Goal: Task Accomplishment & Management: Use online tool/utility

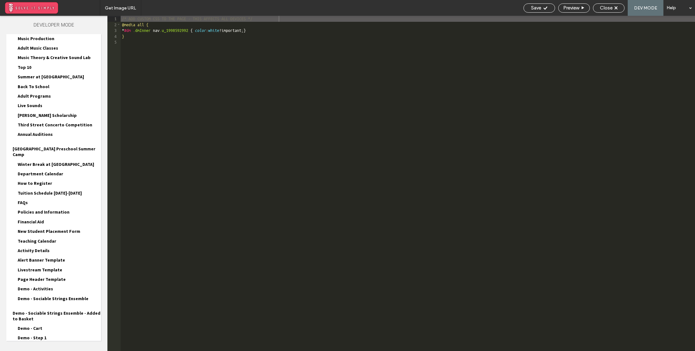
scroll to position [613, 0]
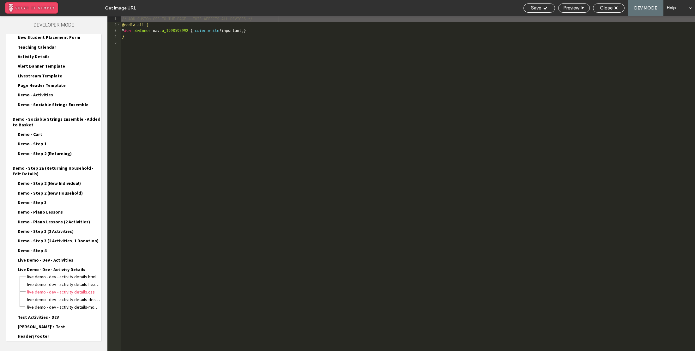
click at [42, 346] on div "Site HTML/CSS" at bounding box center [53, 354] width 95 height 16
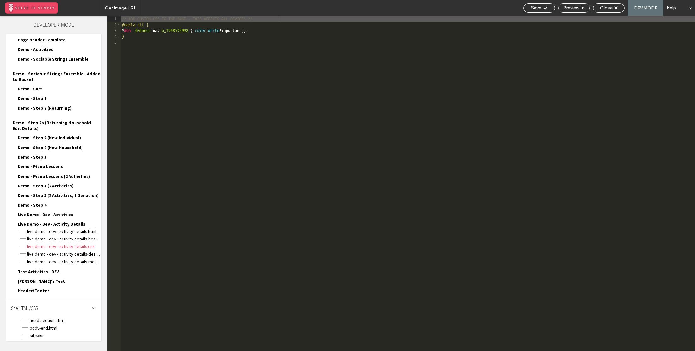
scroll to position [670, 0]
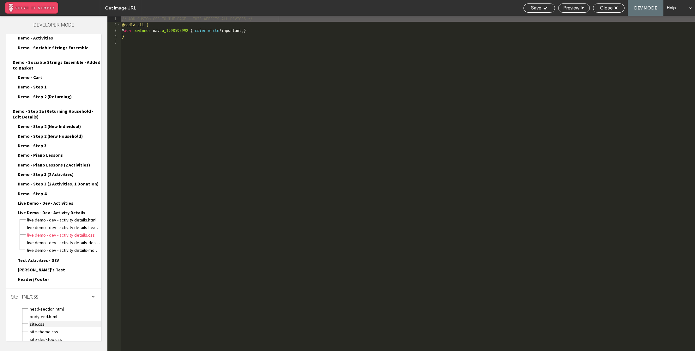
click at [47, 321] on span "site.css" at bounding box center [65, 324] width 72 height 6
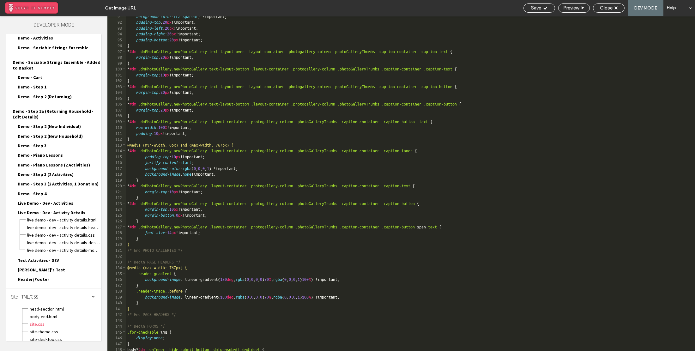
scroll to position [599, 0]
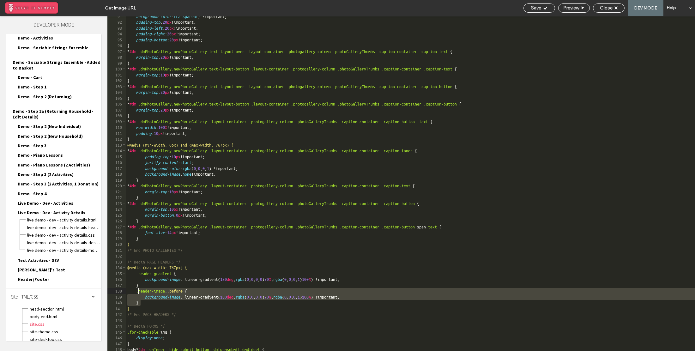
drag, startPoint x: 144, startPoint y: 302, endPoint x: 138, endPoint y: 293, distance: 10.3
click at [138, 293] on div "background-color : transparent ; !important; padding-top : 20 px !important; pa…" at bounding box center [410, 187] width 569 height 347
click at [604, 7] on span "Close" at bounding box center [606, 8] width 13 height 6
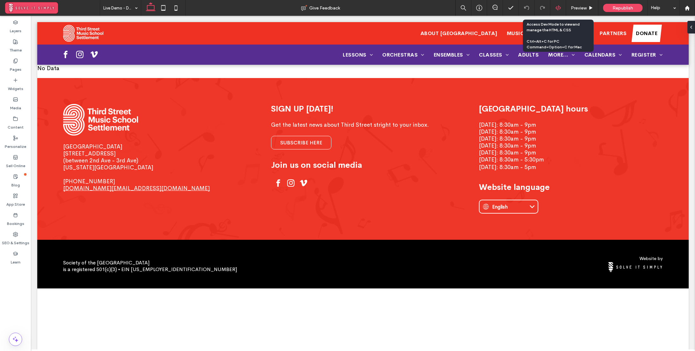
click at [561, 6] on div at bounding box center [558, 8] width 15 height 6
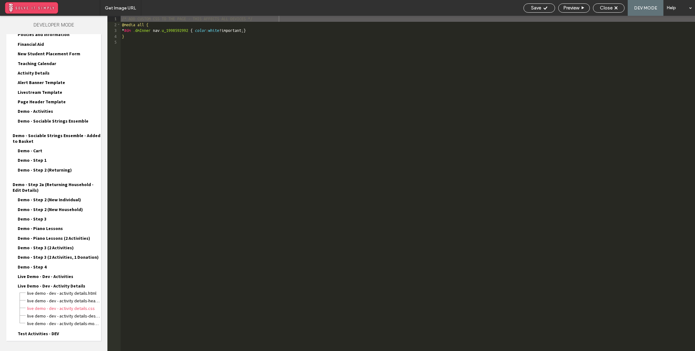
scroll to position [613, 0]
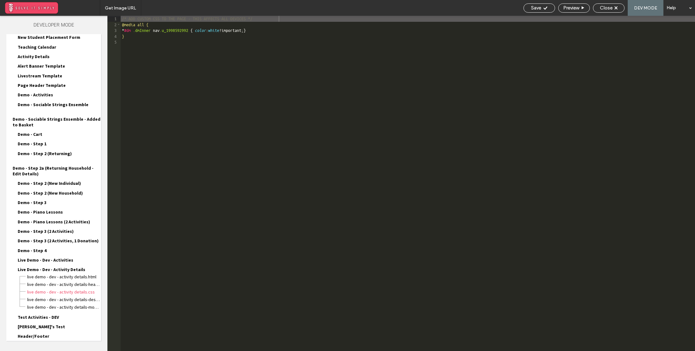
click at [29, 351] on span "Site HTML/CSS" at bounding box center [24, 354] width 27 height 6
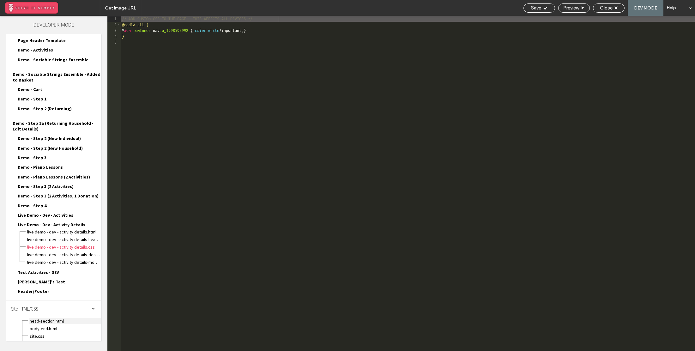
scroll to position [670, 0]
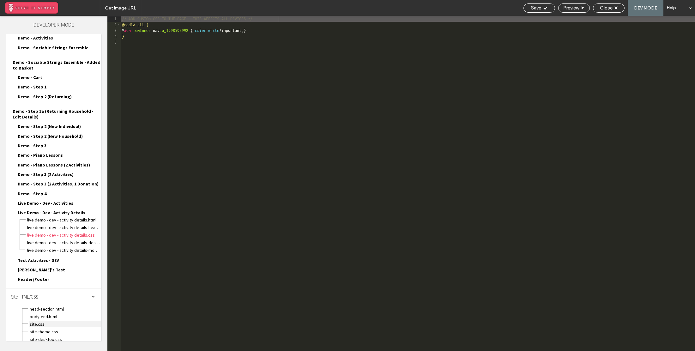
click at [53, 321] on span "site.css" at bounding box center [65, 324] width 72 height 6
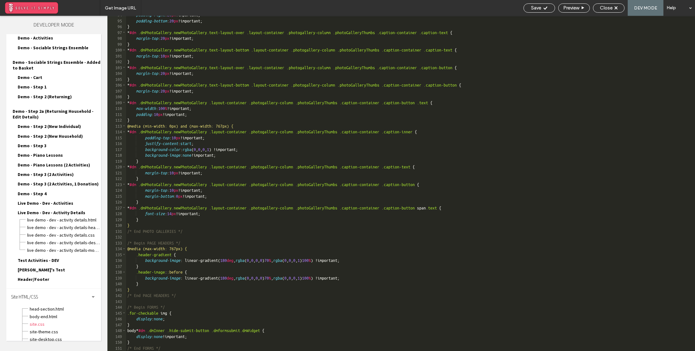
scroll to position [618, 0]
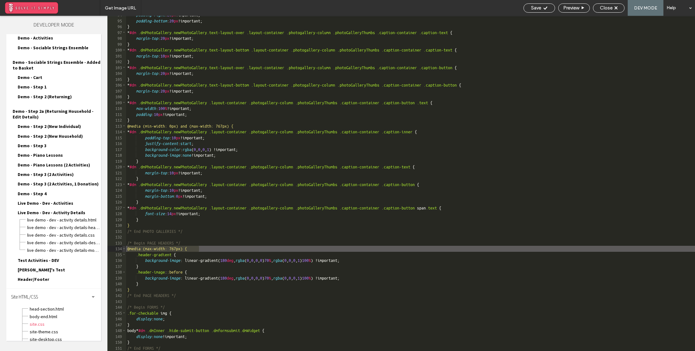
drag, startPoint x: 204, startPoint y: 246, endPoint x: 125, endPoint y: 250, distance: 79.7
click at [125, 250] on div "** 94 95 96 97 98 99 100 101 102 103 104 105 106 107 108 109 110 111 112 113 11…" at bounding box center [401, 183] width 588 height 335
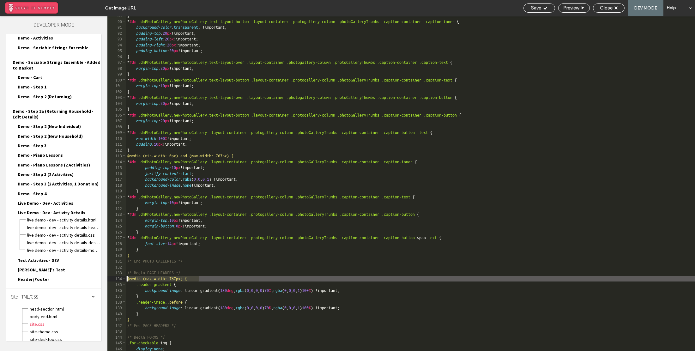
scroll to position [588, 0]
click at [616, 11] on div "Close" at bounding box center [609, 7] width 32 height 9
click at [615, 8] on icon at bounding box center [616, 7] width 3 height 3
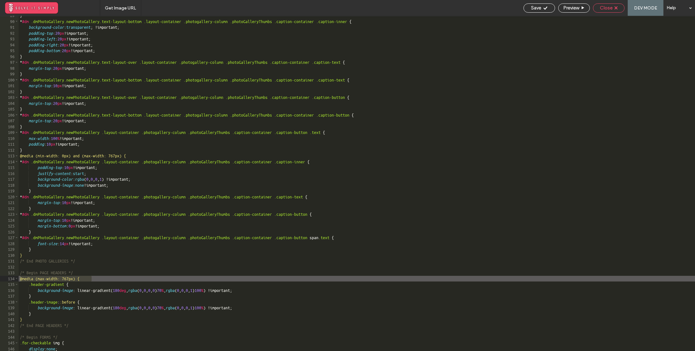
scroll to position [654, 0]
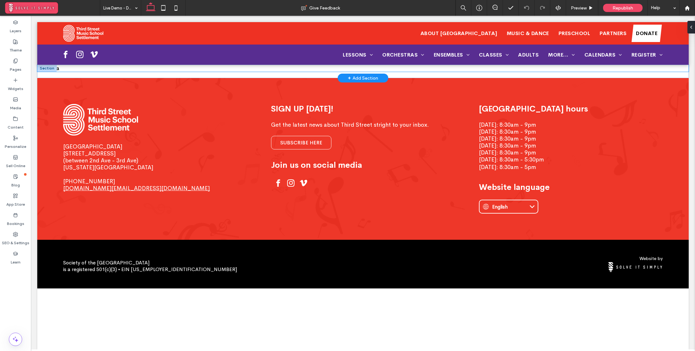
click at [101, 70] on div "No Data" at bounding box center [363, 68] width 652 height 7
click at [247, 71] on div "No Data" at bounding box center [363, 68] width 652 height 7
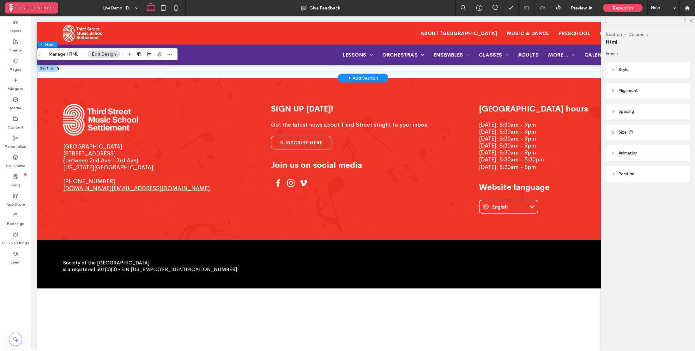
click at [247, 71] on div "No Data" at bounding box center [363, 68] width 652 height 7
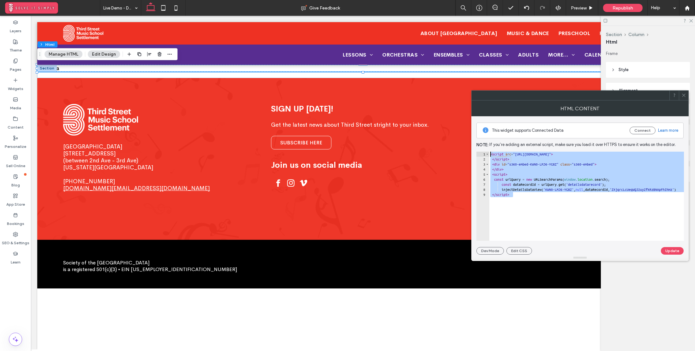
drag, startPoint x: 518, startPoint y: 197, endPoint x: 478, endPoint y: 152, distance: 60.2
click at [478, 152] on div "********* 1 2 3 4 5 6 7 8 9 < script src = "[URL][DOMAIN_NAME]" > </ script > <…" at bounding box center [581, 196] width 208 height 89
type textarea "**********"
click at [684, 94] on icon at bounding box center [684, 95] width 5 height 5
